Goal: Task Accomplishment & Management: Use online tool/utility

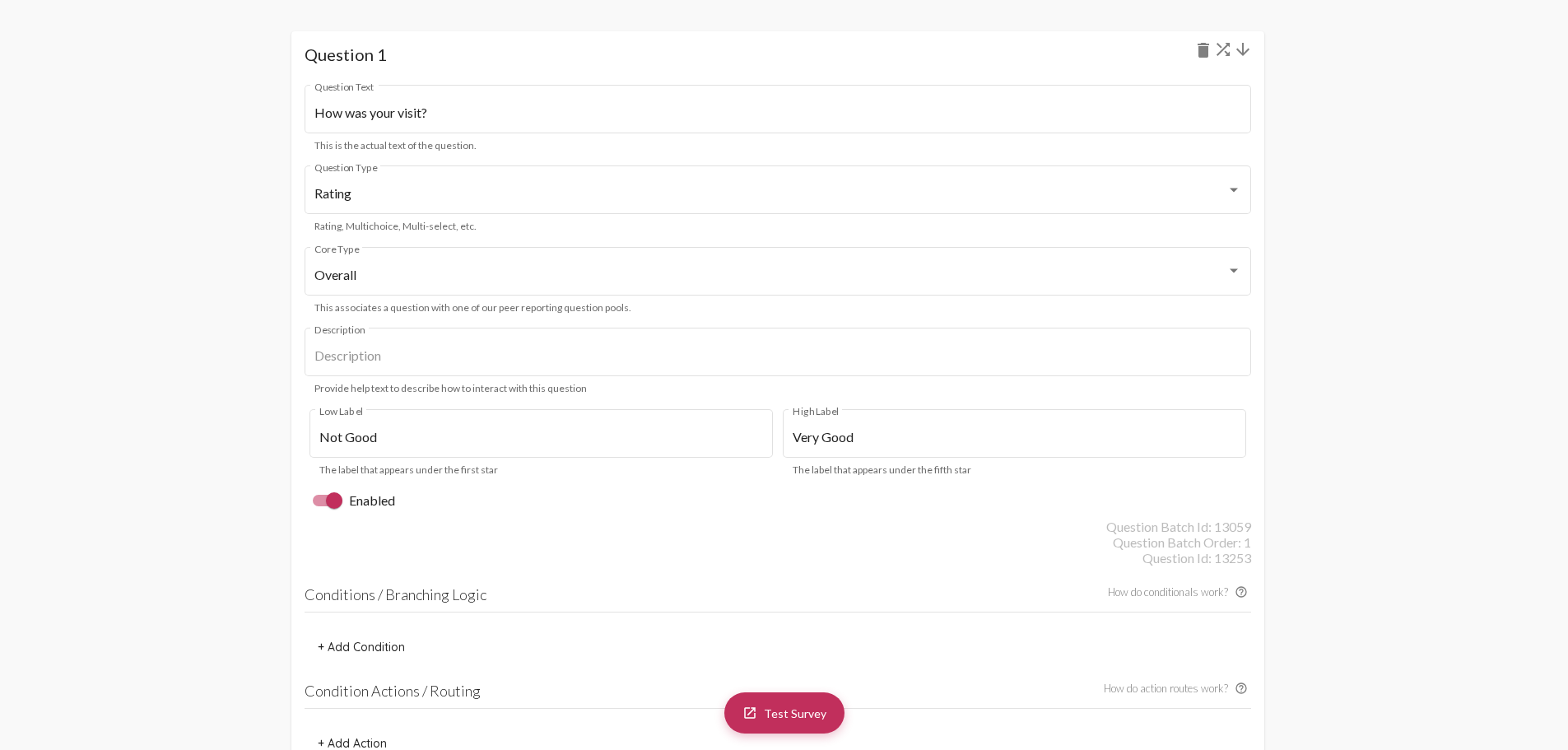
scroll to position [988, 0]
